Goal: Transaction & Acquisition: Download file/media

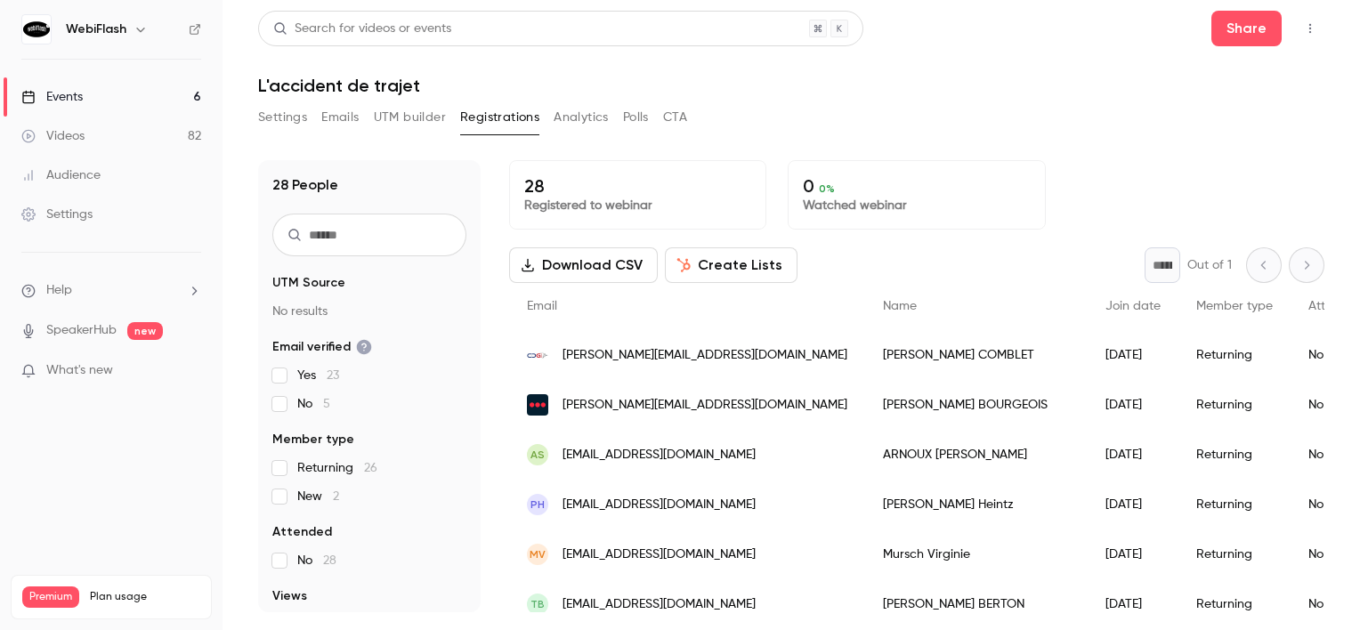
click at [121, 101] on link "Events 6" at bounding box center [111, 96] width 222 height 39
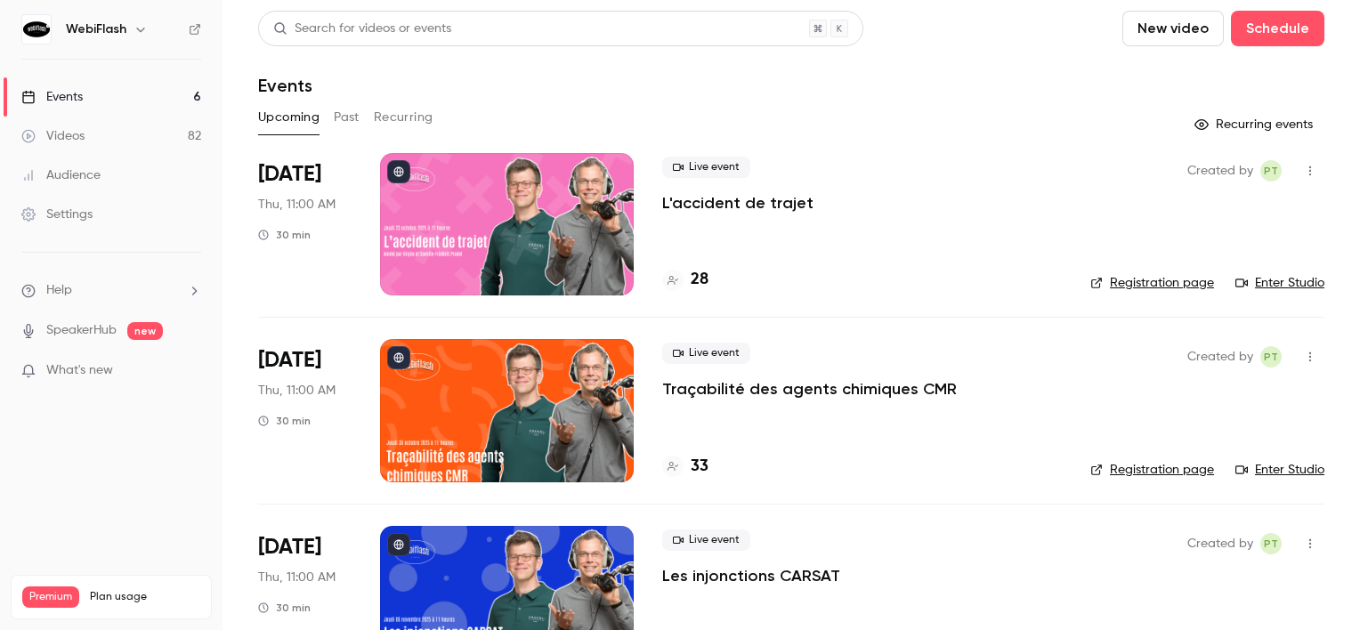
click at [344, 122] on button "Past" at bounding box center [347, 117] width 26 height 28
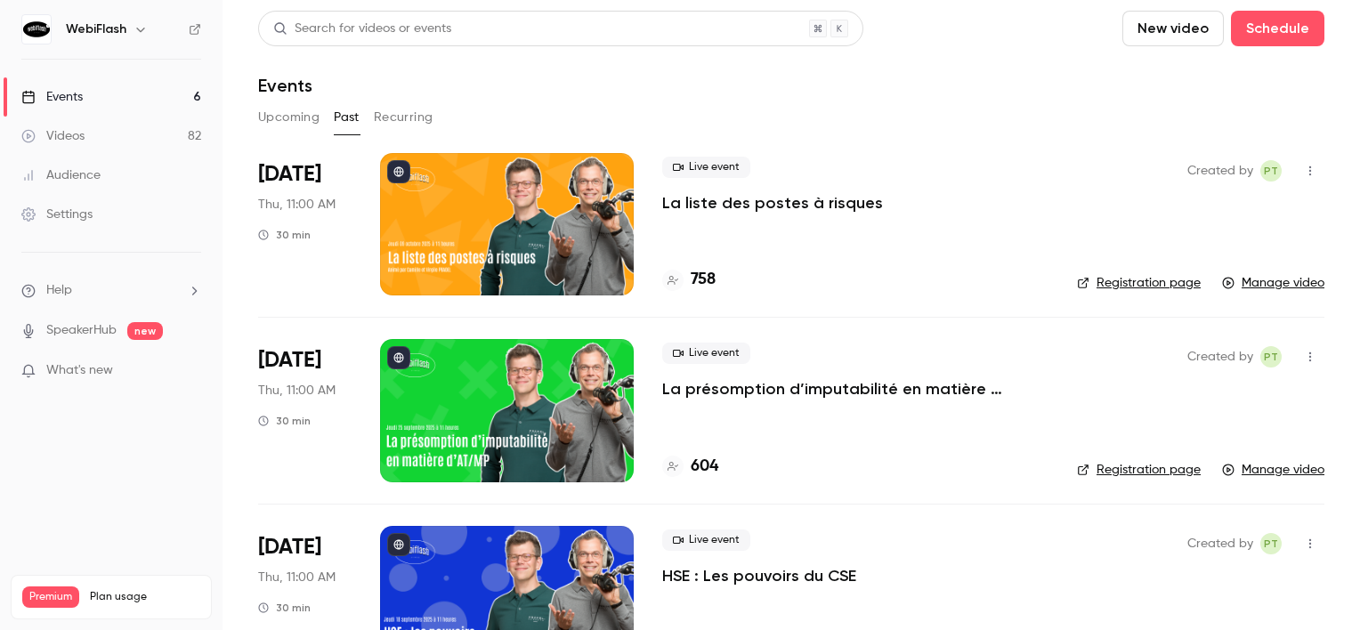
click at [440, 219] on div at bounding box center [507, 224] width 254 height 142
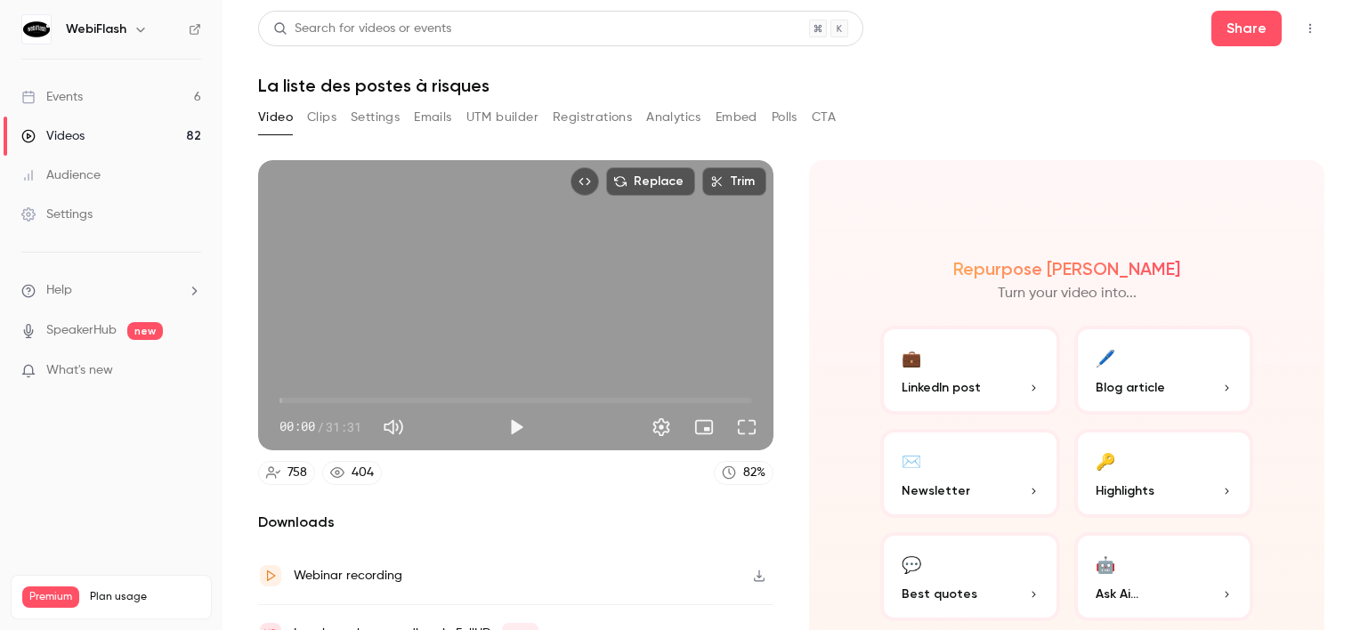
click at [610, 121] on button "Registrations" at bounding box center [592, 117] width 79 height 28
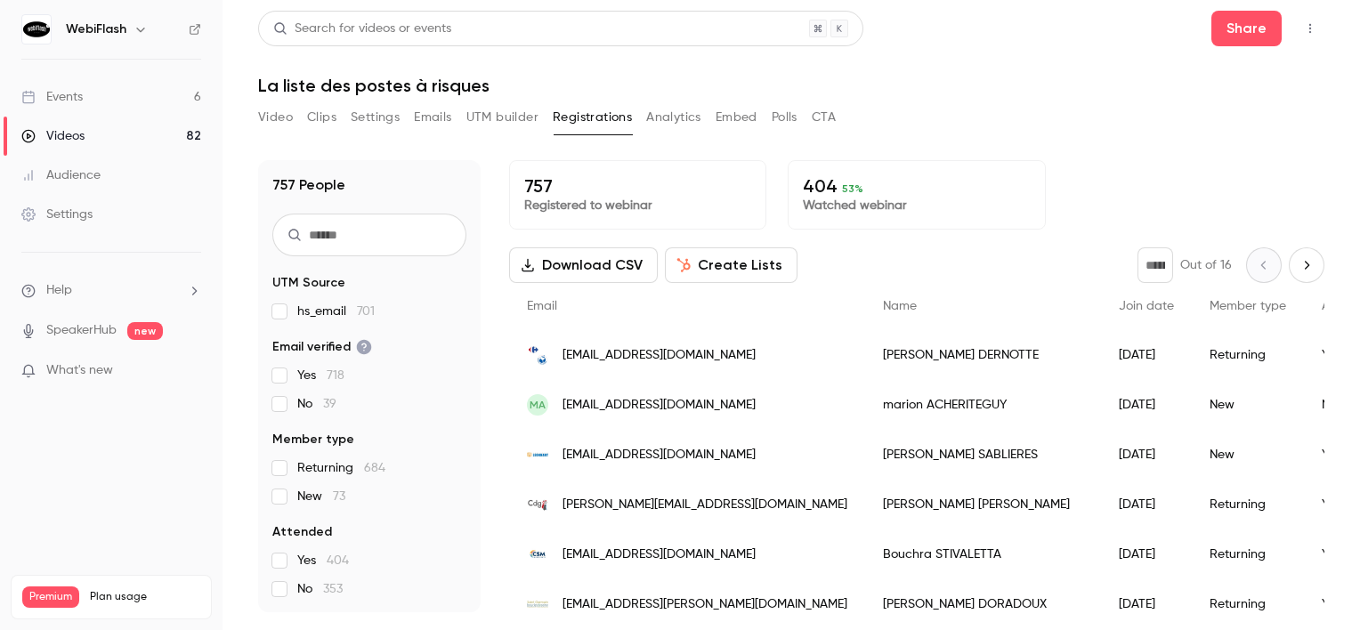
click at [358, 235] on input "text" at bounding box center [369, 235] width 194 height 43
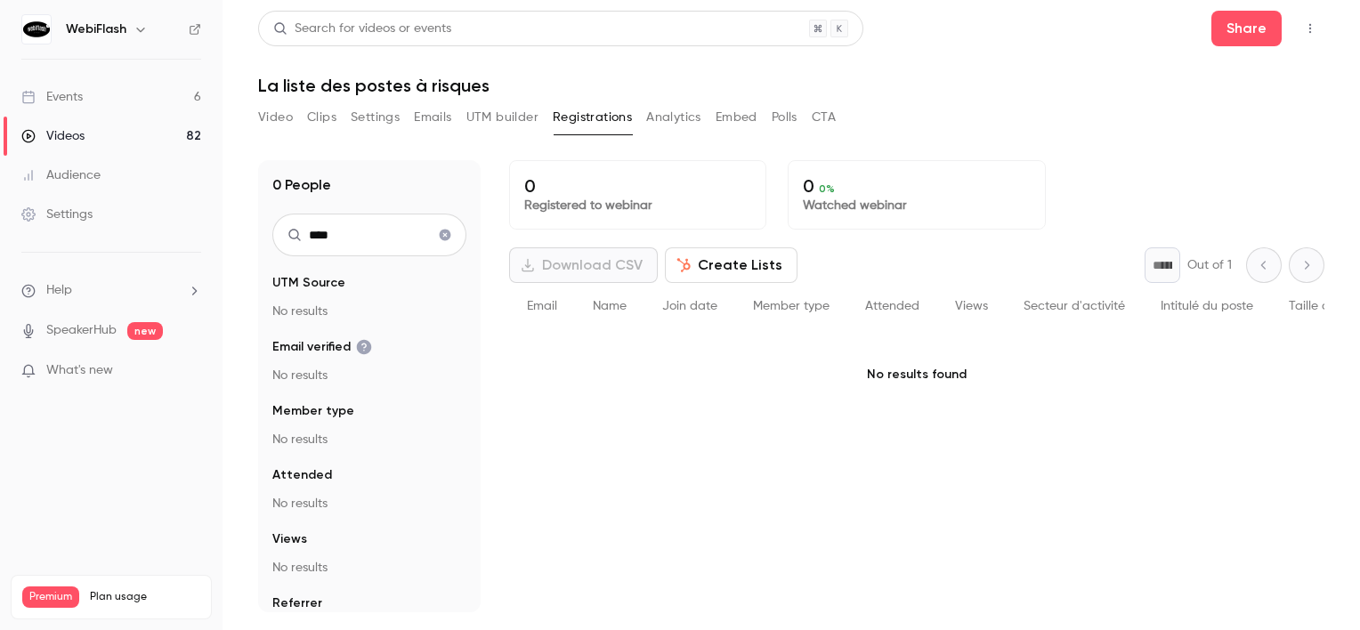
drag, startPoint x: 335, startPoint y: 239, endPoint x: 278, endPoint y: 235, distance: 57.1
click at [278, 235] on input "****" at bounding box center [369, 235] width 194 height 43
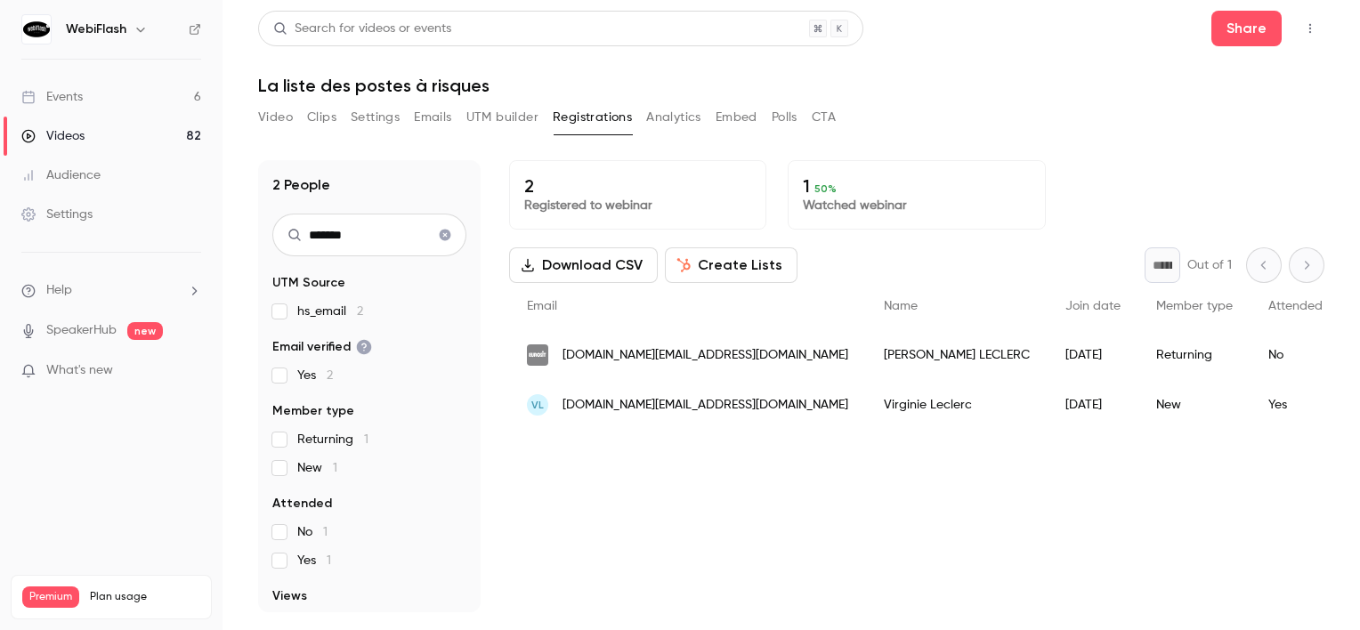
type input "*******"
click at [673, 411] on span "virginie.leclerc@rolot.com" at bounding box center [705, 405] width 286 height 19
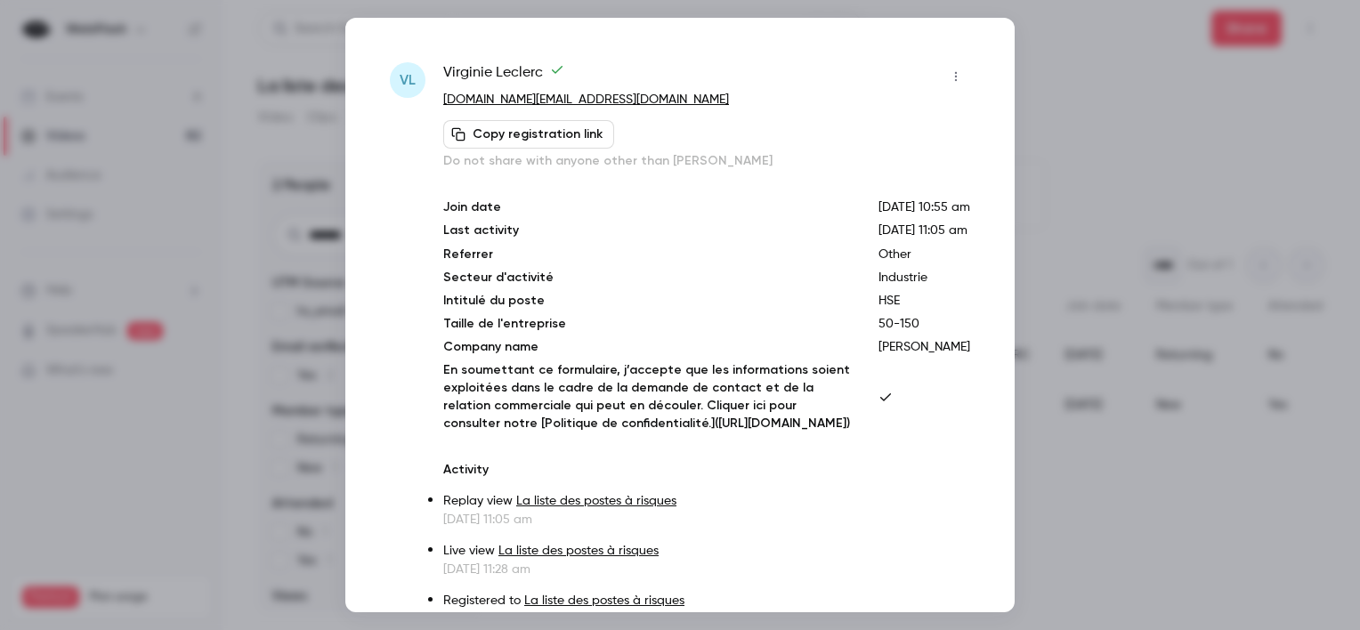
click at [1106, 133] on div at bounding box center [680, 315] width 1360 height 630
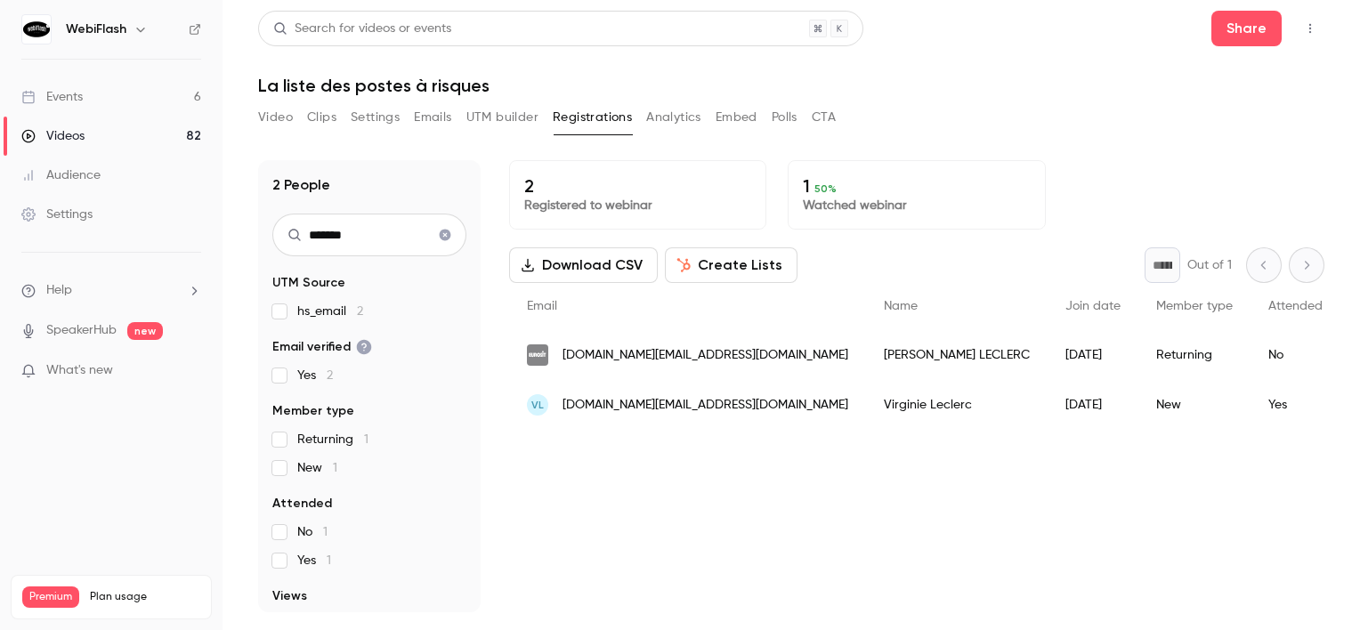
click at [608, 253] on button "Download CSV" at bounding box center [583, 265] width 149 height 36
click at [295, 121] on div "Video Clips Settings Emails UTM builder Registrations Analytics Embed Polls CTA" at bounding box center [547, 117] width 578 height 28
click at [439, 243] on button "Clear search" at bounding box center [445, 235] width 28 height 28
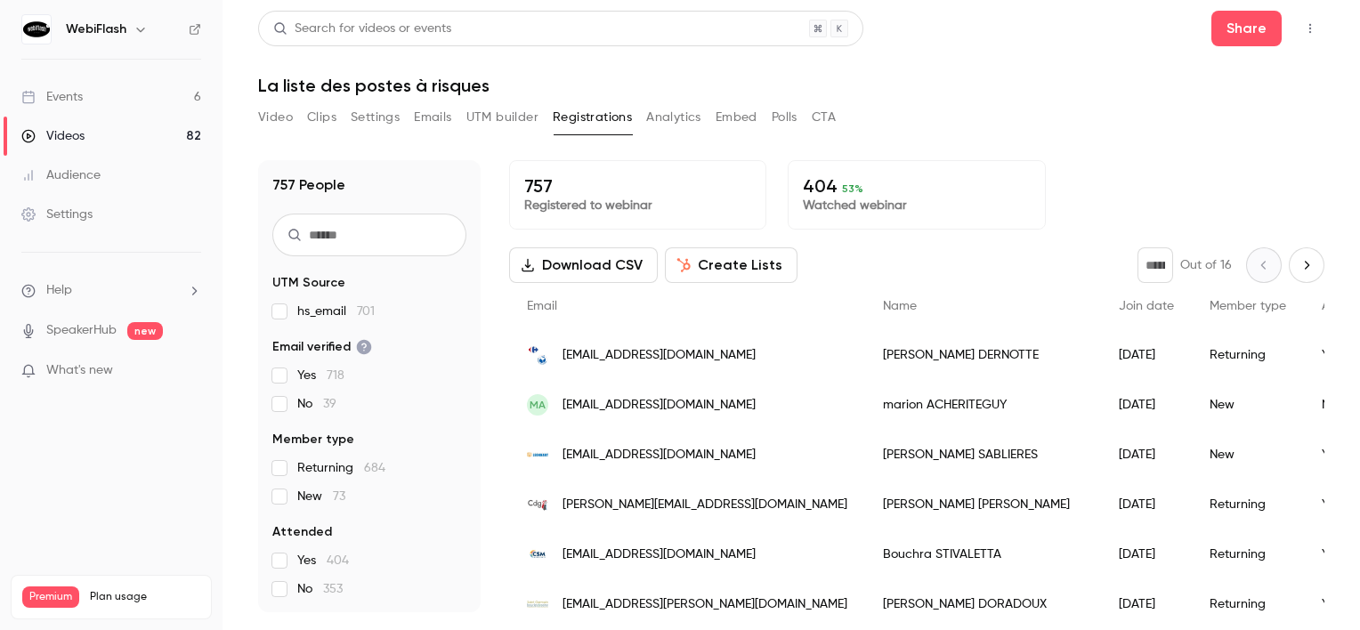
click at [1317, 36] on button "Top Bar Actions" at bounding box center [1310, 28] width 28 height 28
click at [953, 128] on div at bounding box center [680, 315] width 1360 height 630
click at [610, 271] on button "Download CSV" at bounding box center [583, 265] width 149 height 36
